Goal: Task Accomplishment & Management: Use online tool/utility

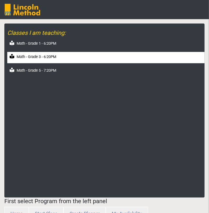
click at [45, 53] on div "Math - Grade 3 - 6:20PM" at bounding box center [105, 57] width 197 height 11
select select "month"
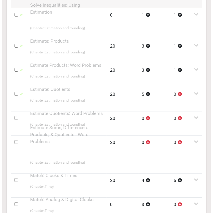
scroll to position [465, 0]
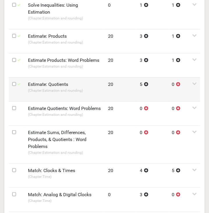
click at [55, 88] on p "(Chapter: Estimation and rounding )" at bounding box center [64, 90] width 73 height 5
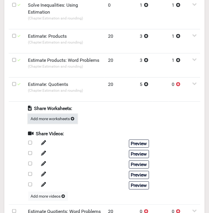
click at [53, 114] on button "Add more worksheets" at bounding box center [52, 118] width 49 height 9
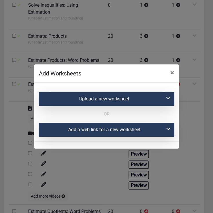
click at [118, 101] on div "Upload a new worksheet" at bounding box center [106, 99] width 135 height 14
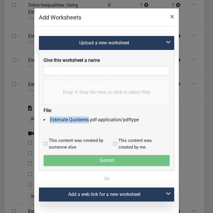
drag, startPoint x: 48, startPoint y: 119, endPoint x: 85, endPoint y: 121, distance: 37.0
click at [85, 121] on li "Estimate Quotients.pdf - application/pdf type" at bounding box center [107, 120] width 126 height 7
copy li "Estimate Quotient"
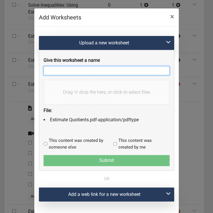
click at [71, 74] on input "text" at bounding box center [107, 70] width 126 height 9
paste input "Estimate Quotient"
type input "Estimate Quotient-1"
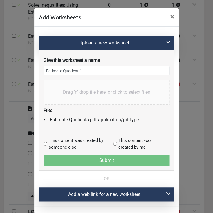
click at [113, 143] on input "radio" at bounding box center [115, 144] width 4 height 4
radio input "true"
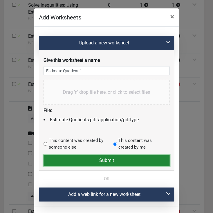
click at [110, 160] on button "Submit" at bounding box center [107, 160] width 126 height 11
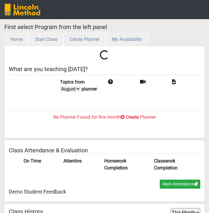
select select "month"
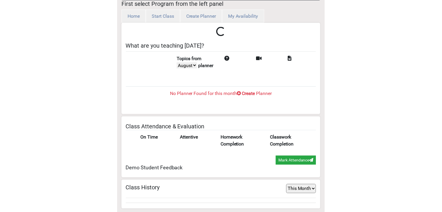
scroll to position [19, 0]
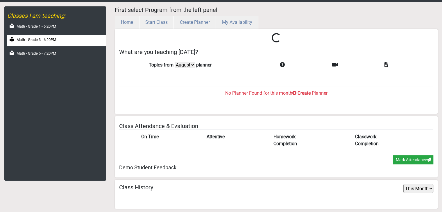
click at [34, 36] on div "Math - Grade 3 - 6:20PM" at bounding box center [56, 40] width 99 height 11
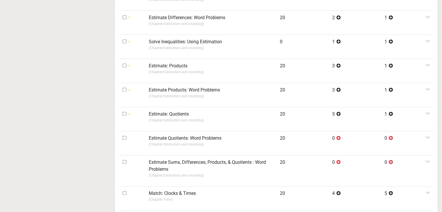
scroll to position [251, 0]
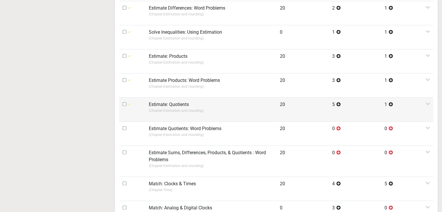
click at [125, 103] on input "checkbox" at bounding box center [125, 104] width 4 height 4
checkbox input "true"
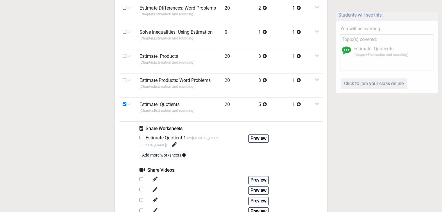
click at [145, 137] on div "Estimate Quotient-1 (by Izba Nadeem )" at bounding box center [191, 142] width 105 height 14
click at [142, 138] on input "checkbox" at bounding box center [141, 138] width 4 height 4
checkbox input "true"
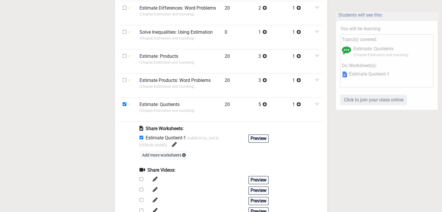
click at [141, 177] on input "checkbox" at bounding box center [141, 179] width 4 height 4
checkbox input "true"
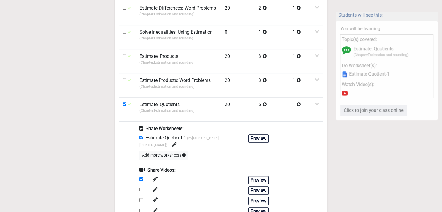
click at [141, 188] on input "checkbox" at bounding box center [141, 190] width 4 height 4
checkbox input "true"
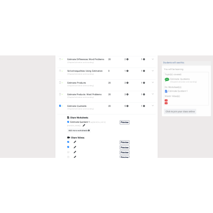
scroll to position [0, 0]
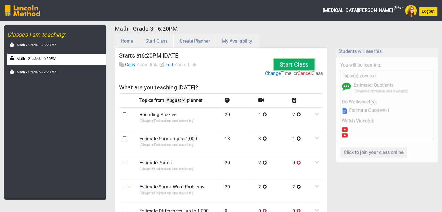
click at [208, 68] on button "Start Class" at bounding box center [295, 65] width 32 height 40
